Goal: Find specific page/section: Find specific page/section

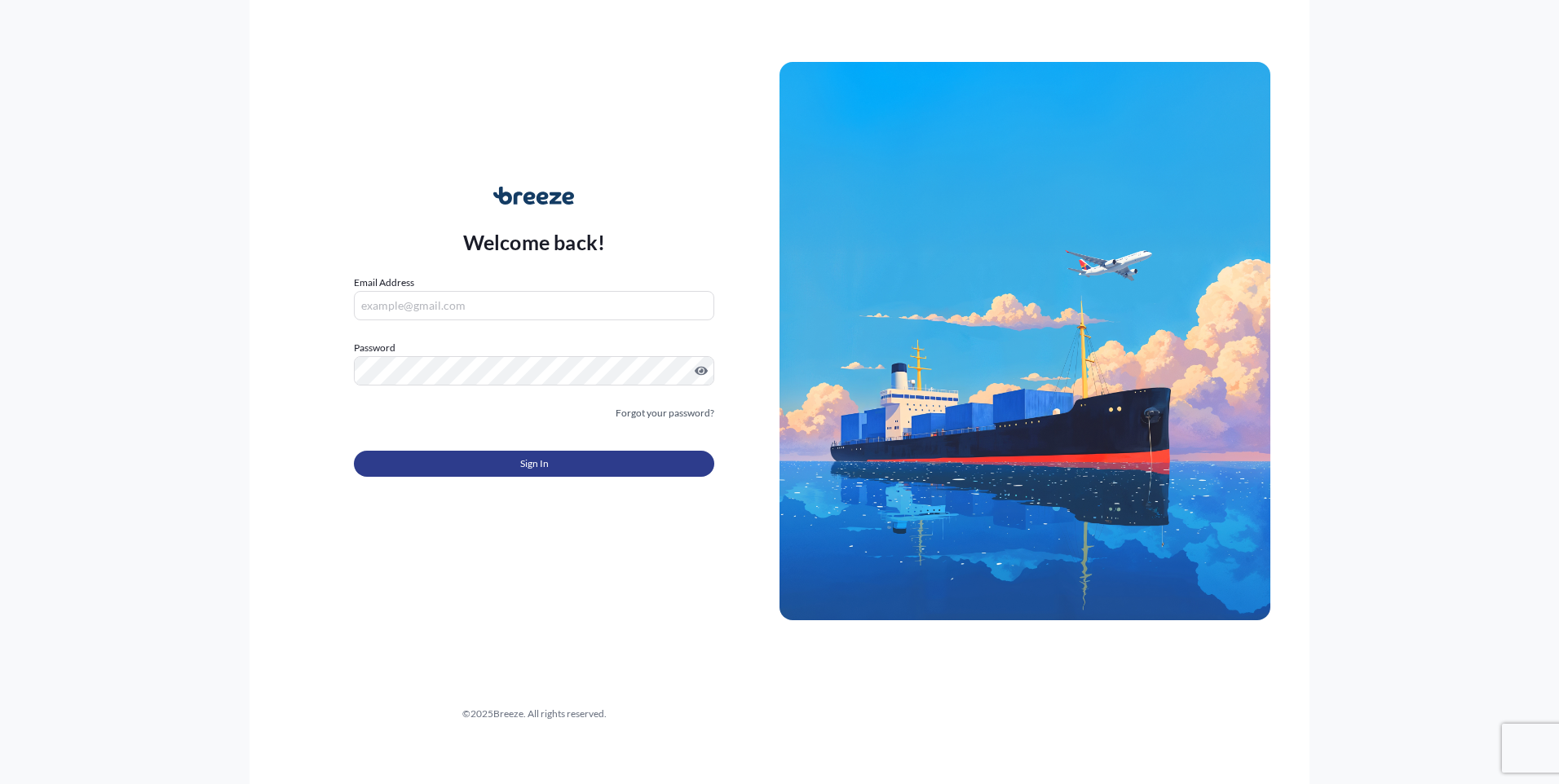
type input "[EMAIL_ADDRESS][DOMAIN_NAME]"
click at [523, 463] on span "Sign In" at bounding box center [534, 463] width 28 height 16
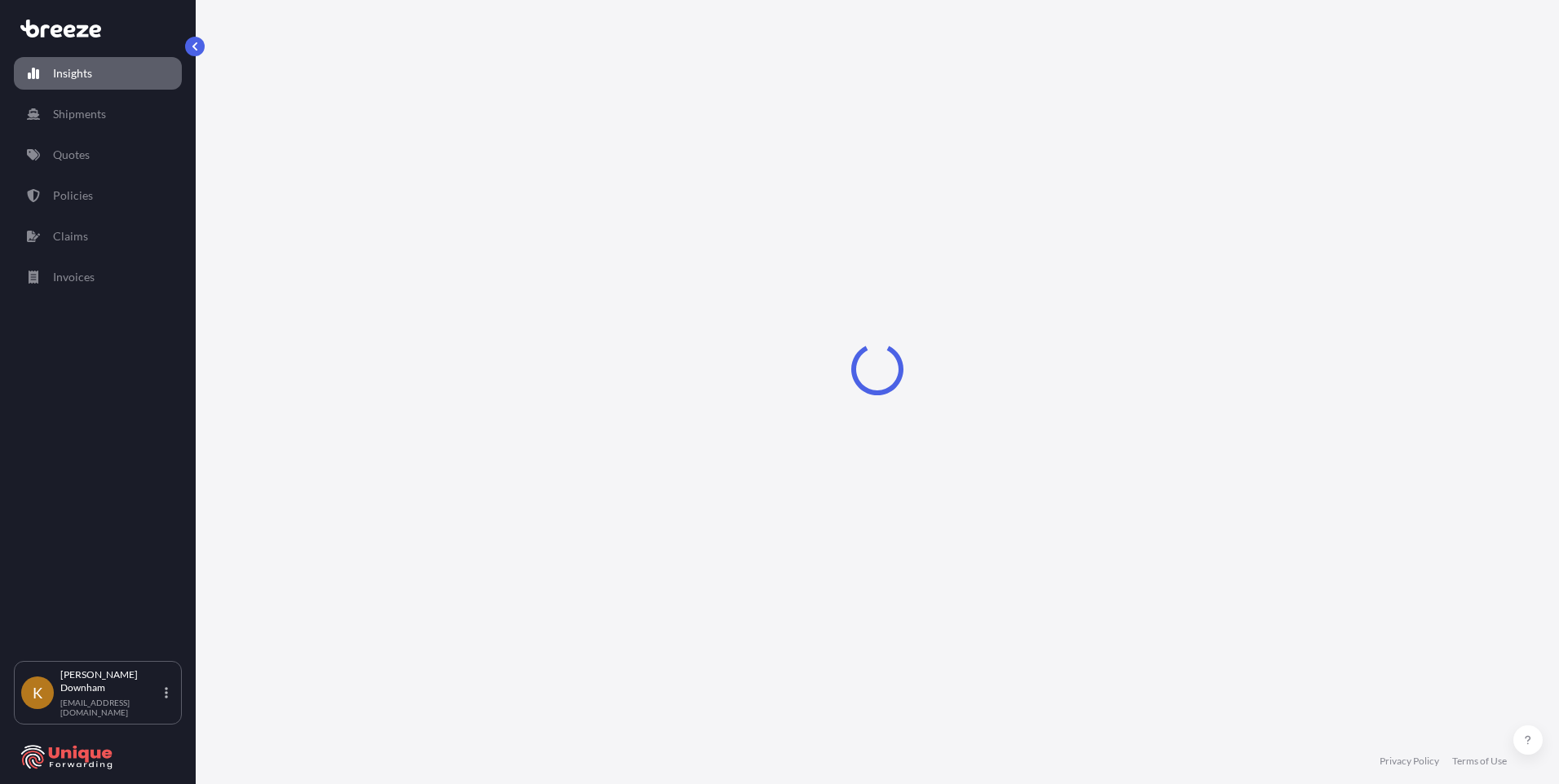
select select "2025"
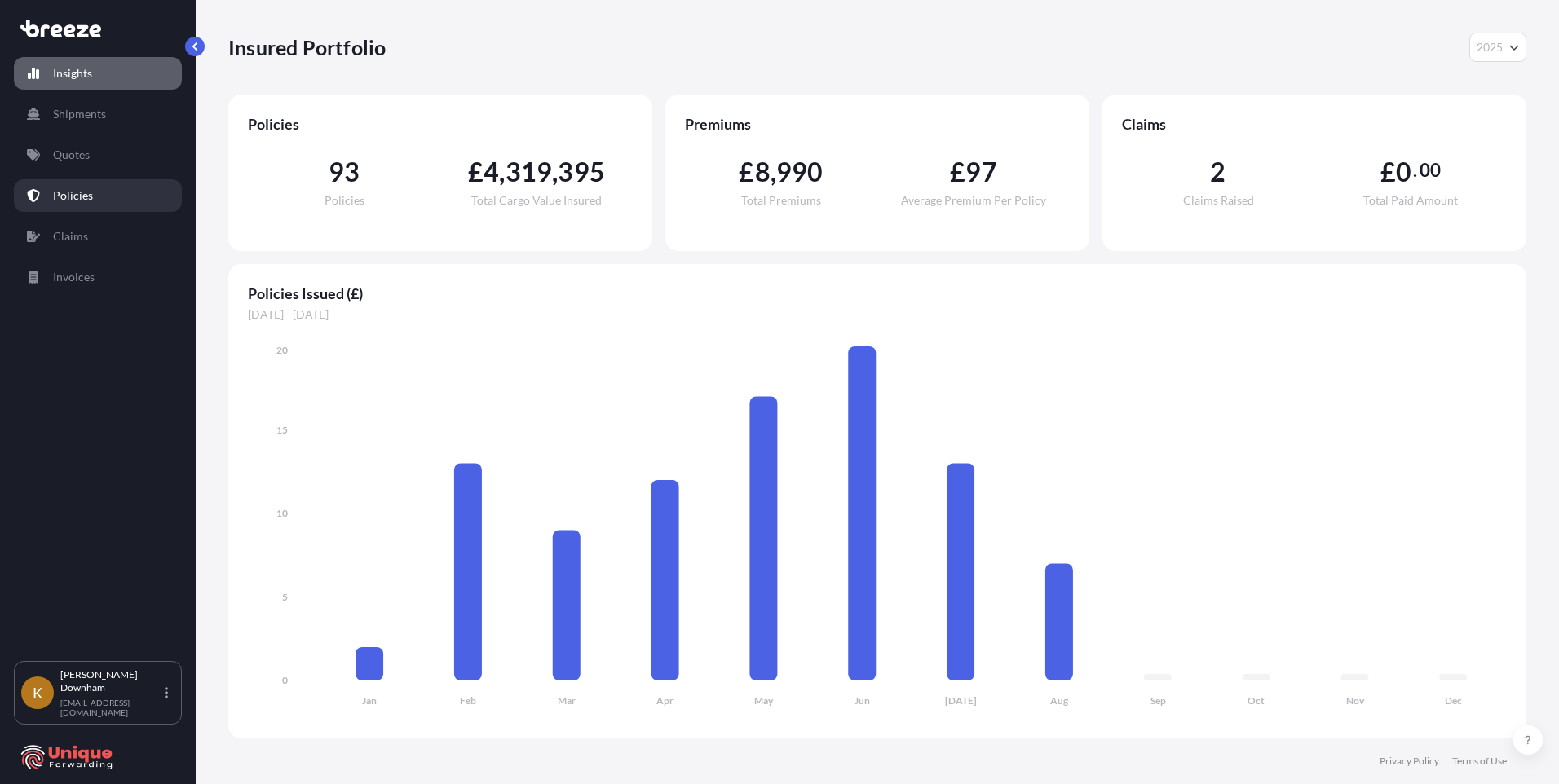
click at [84, 193] on p "Policies" at bounding box center [72, 195] width 39 height 16
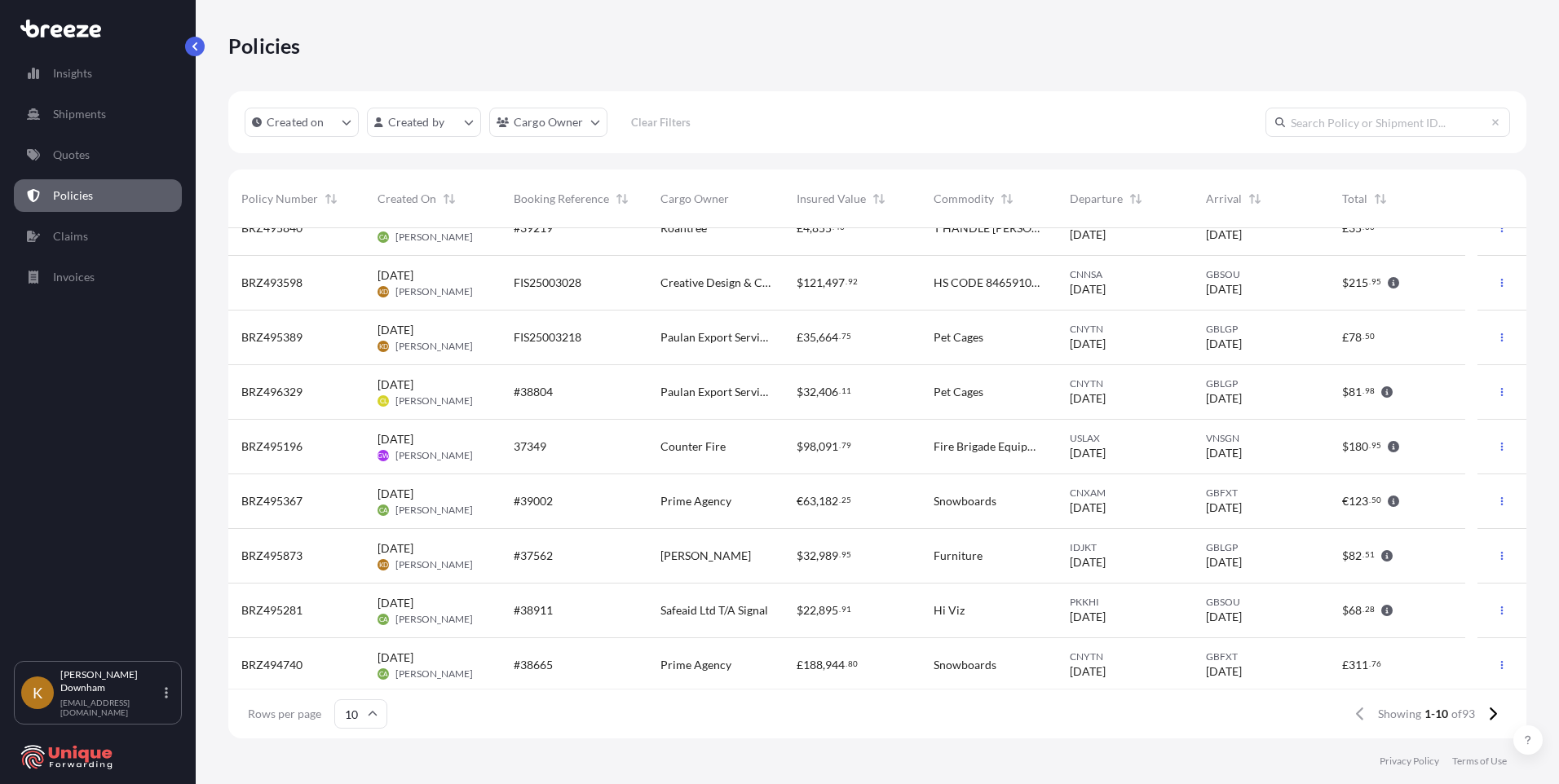
scroll to position [86, 0]
click at [1493, 717] on icon at bounding box center [1493, 714] width 8 height 13
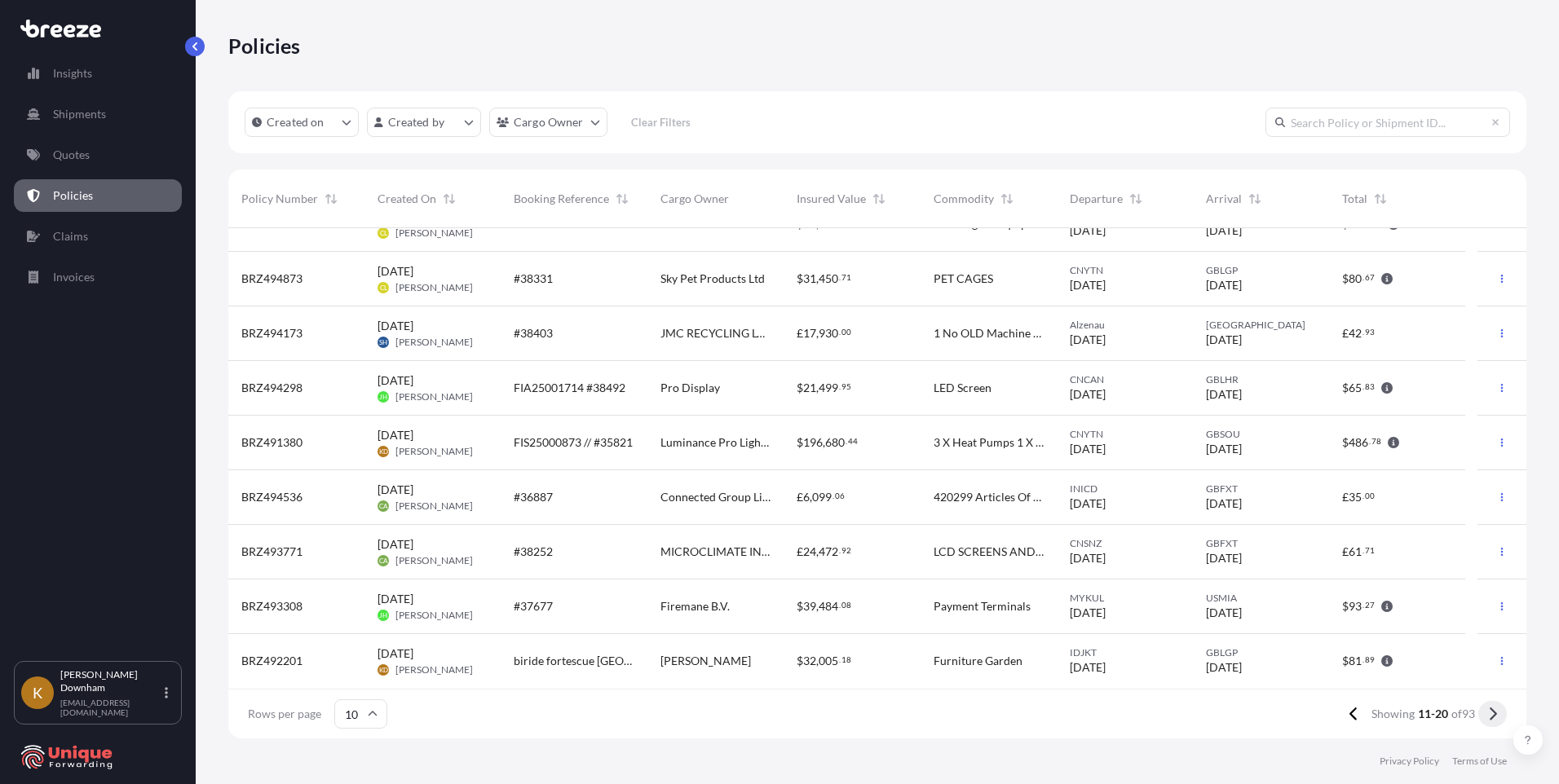
click at [1488, 716] on icon at bounding box center [1492, 714] width 9 height 15
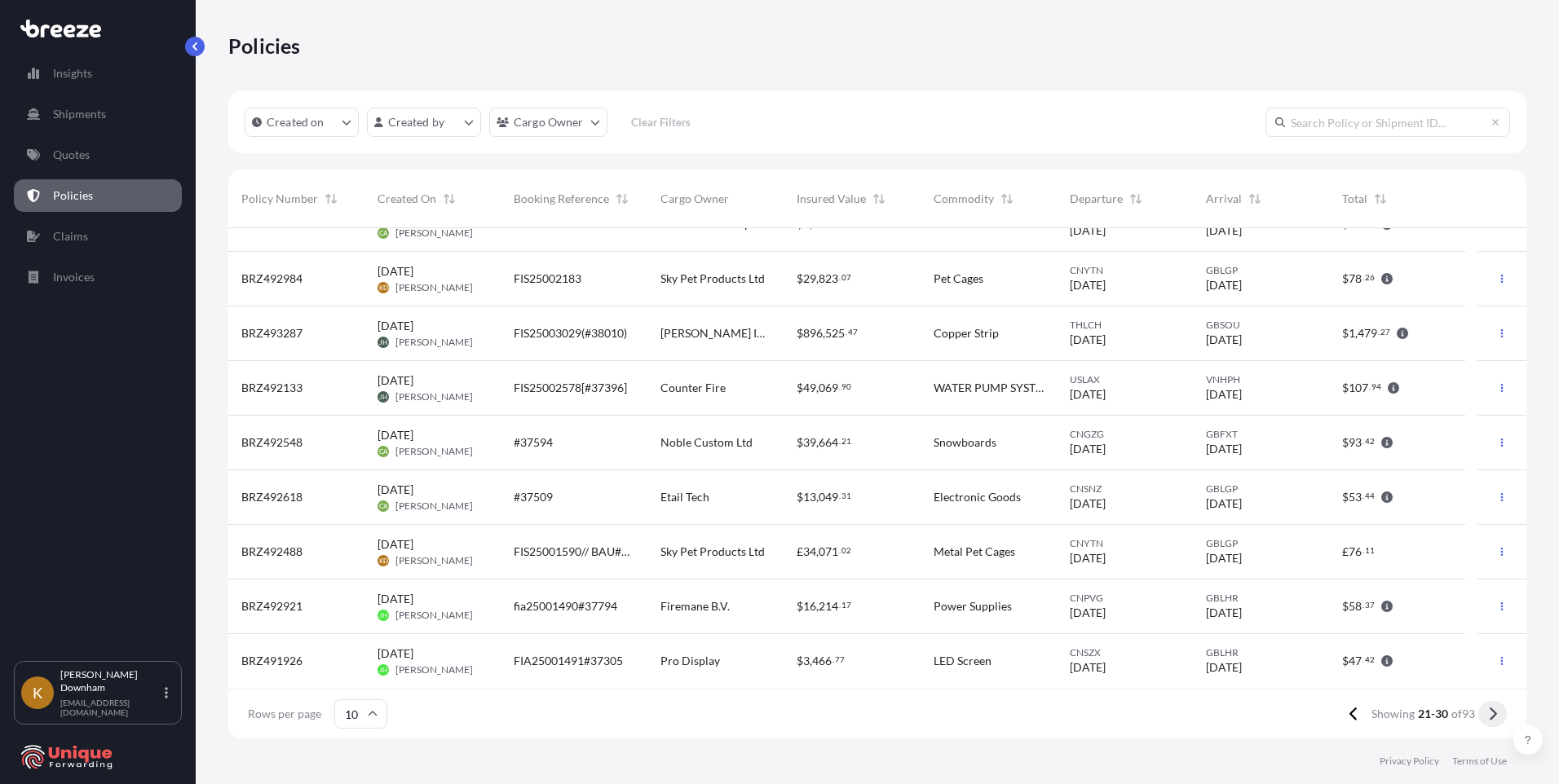
click at [1494, 711] on icon at bounding box center [1492, 714] width 9 height 15
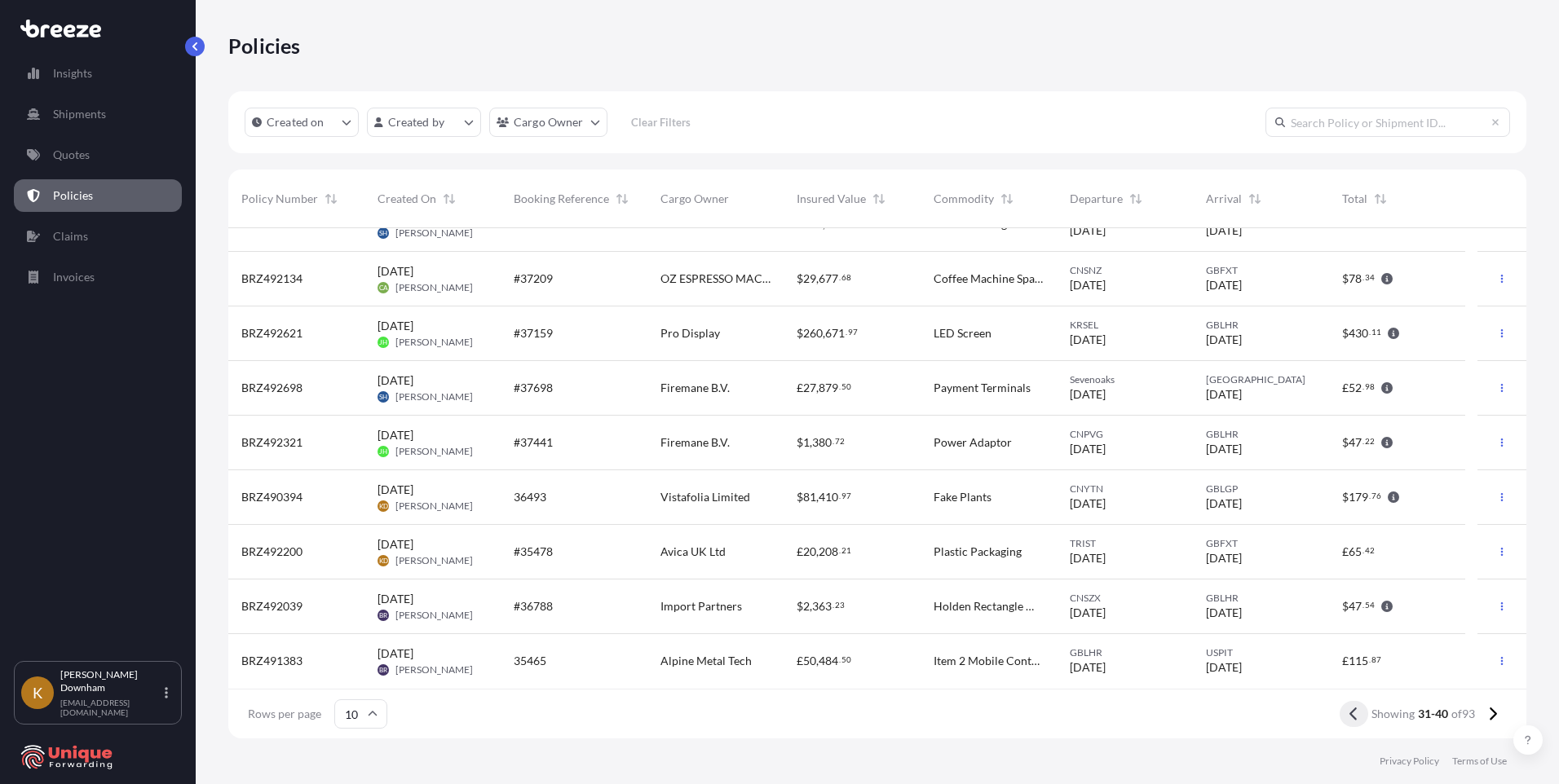
click at [1357, 715] on button at bounding box center [1353, 714] width 28 height 26
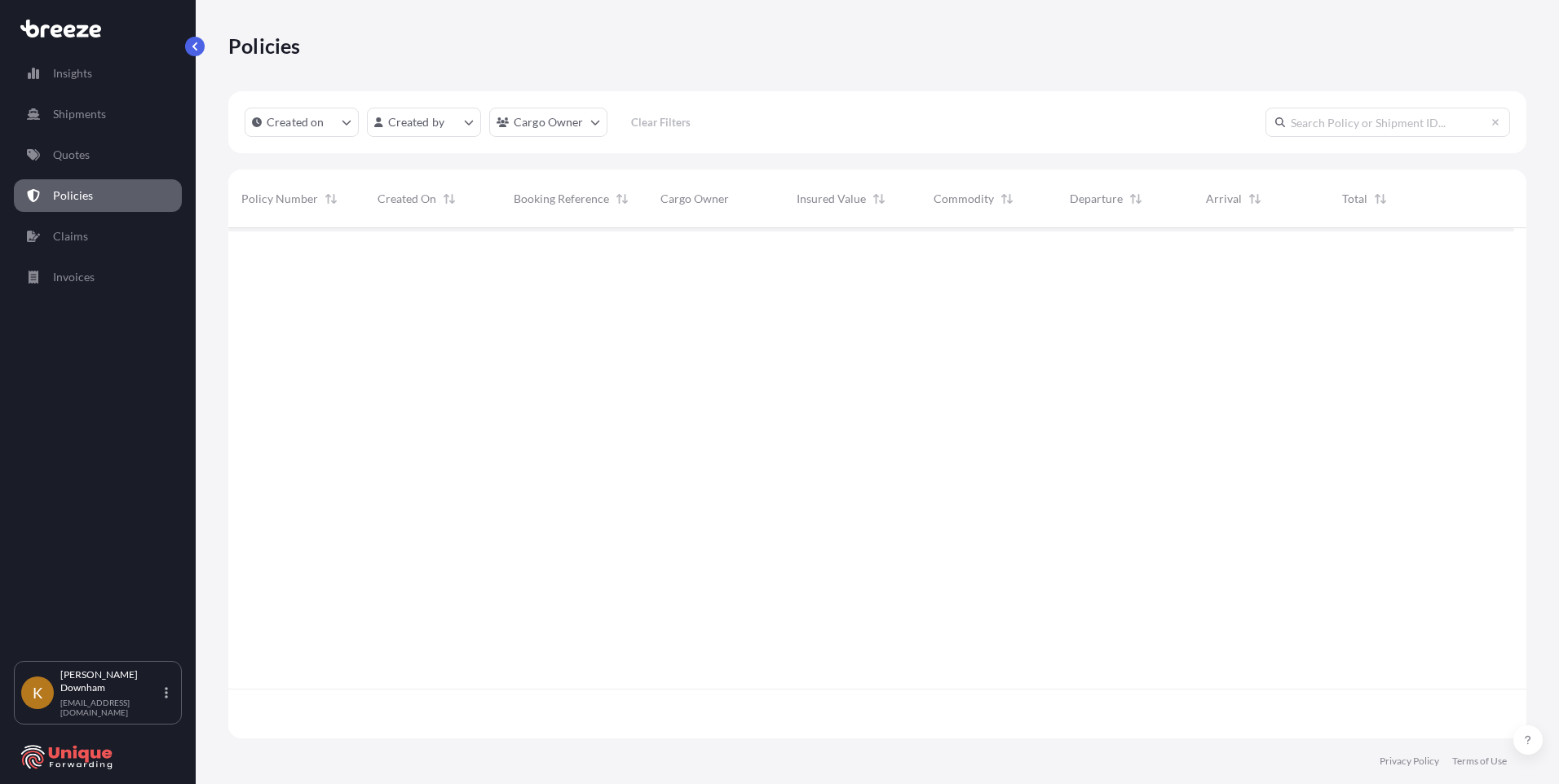
scroll to position [0, 0]
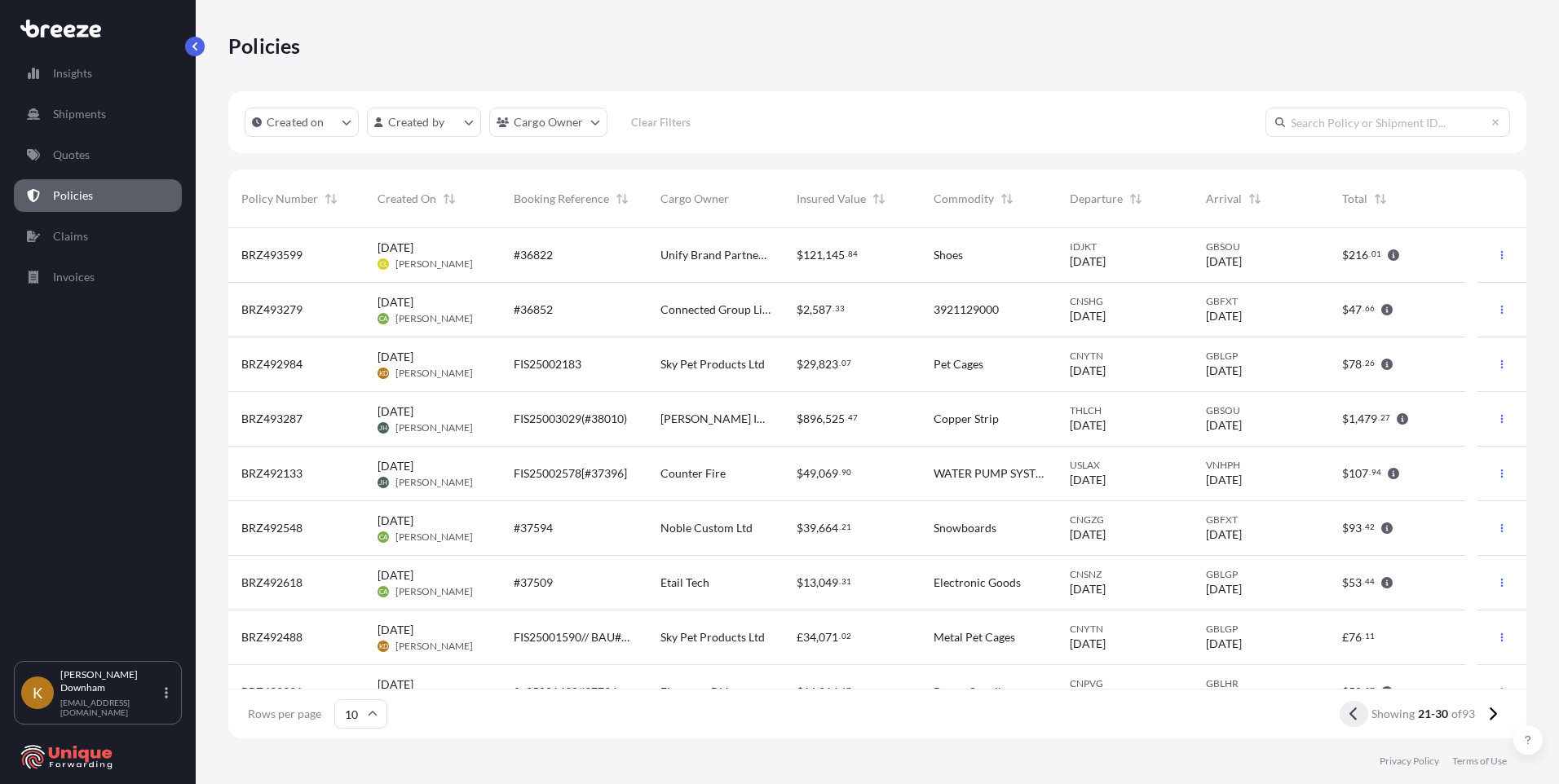
click at [1349, 718] on icon at bounding box center [1354, 714] width 9 height 15
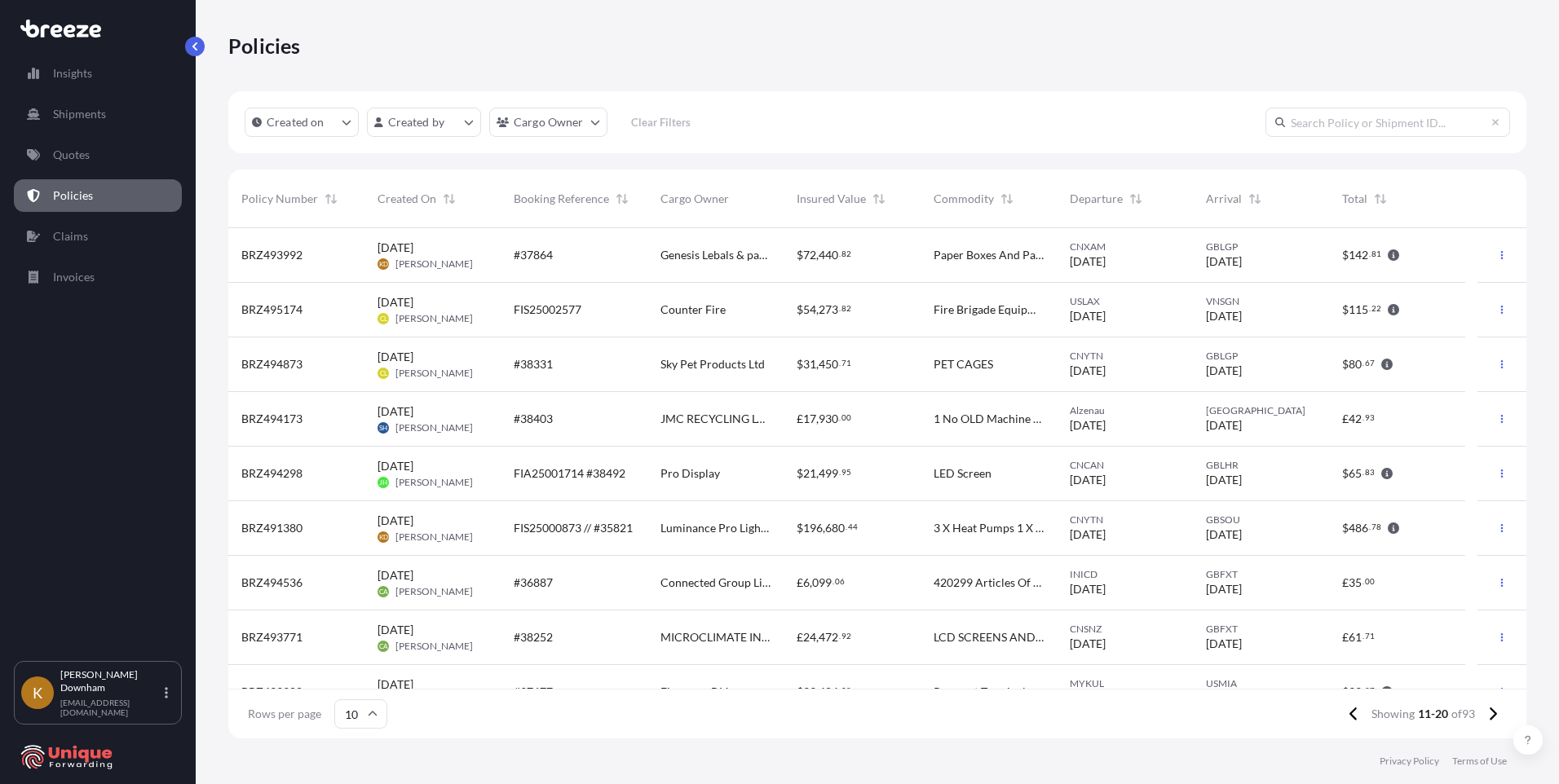
click at [1349, 718] on icon at bounding box center [1354, 714] width 9 height 15
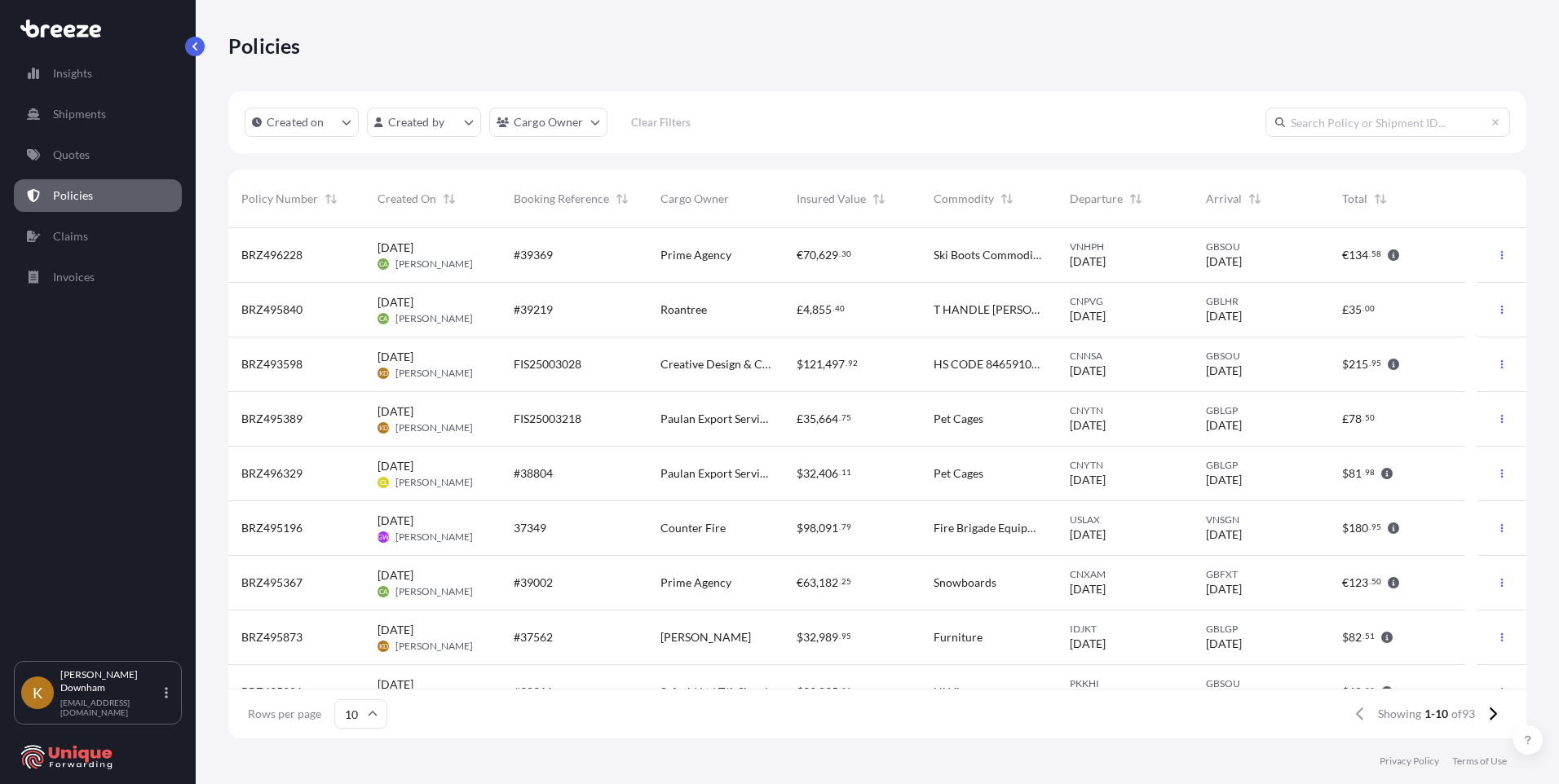
scroll to position [82, 0]
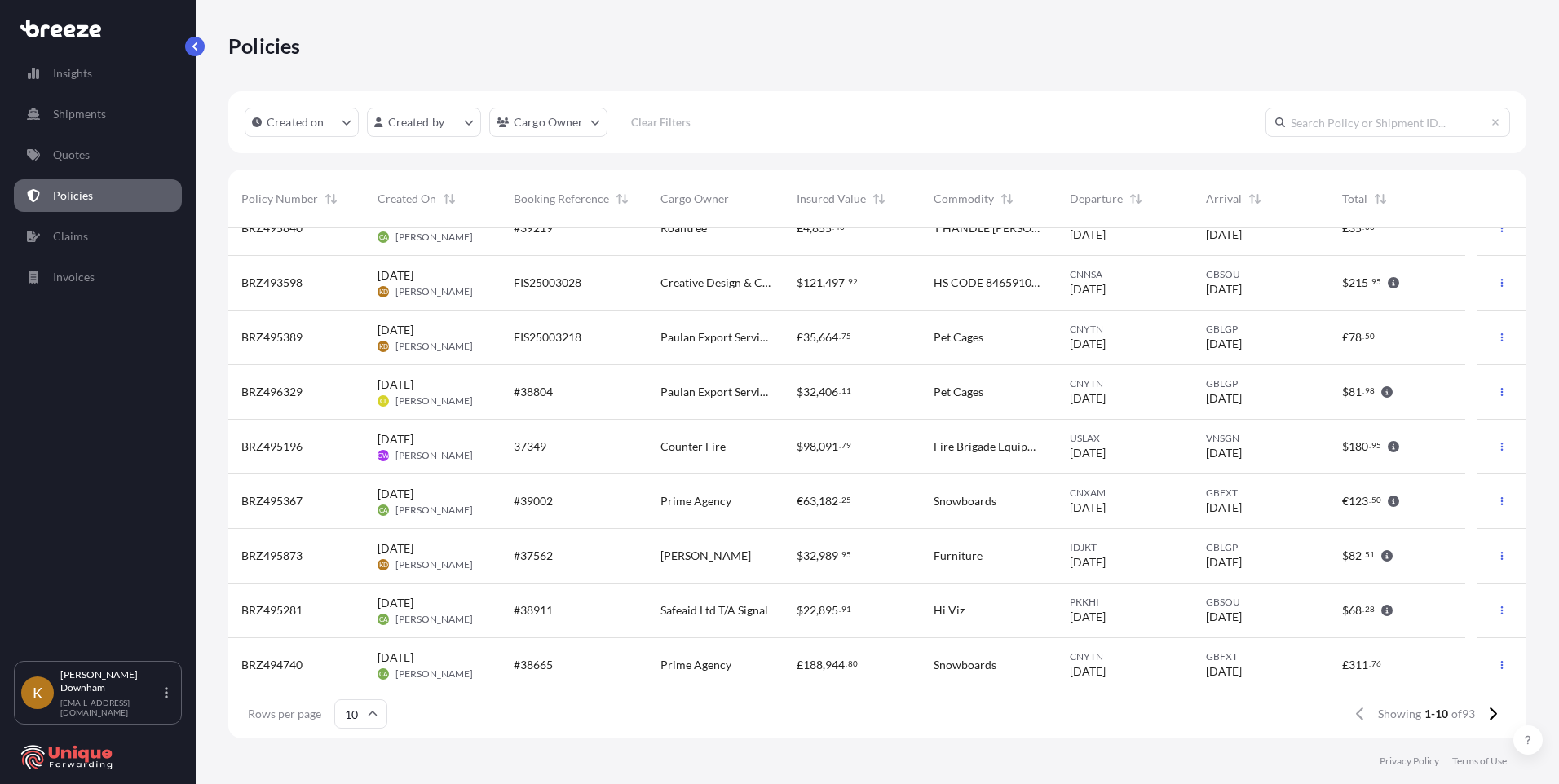
click at [581, 389] on div "#38804" at bounding box center [574, 391] width 120 height 16
